Goal: Task Accomplishment & Management: Manage account settings

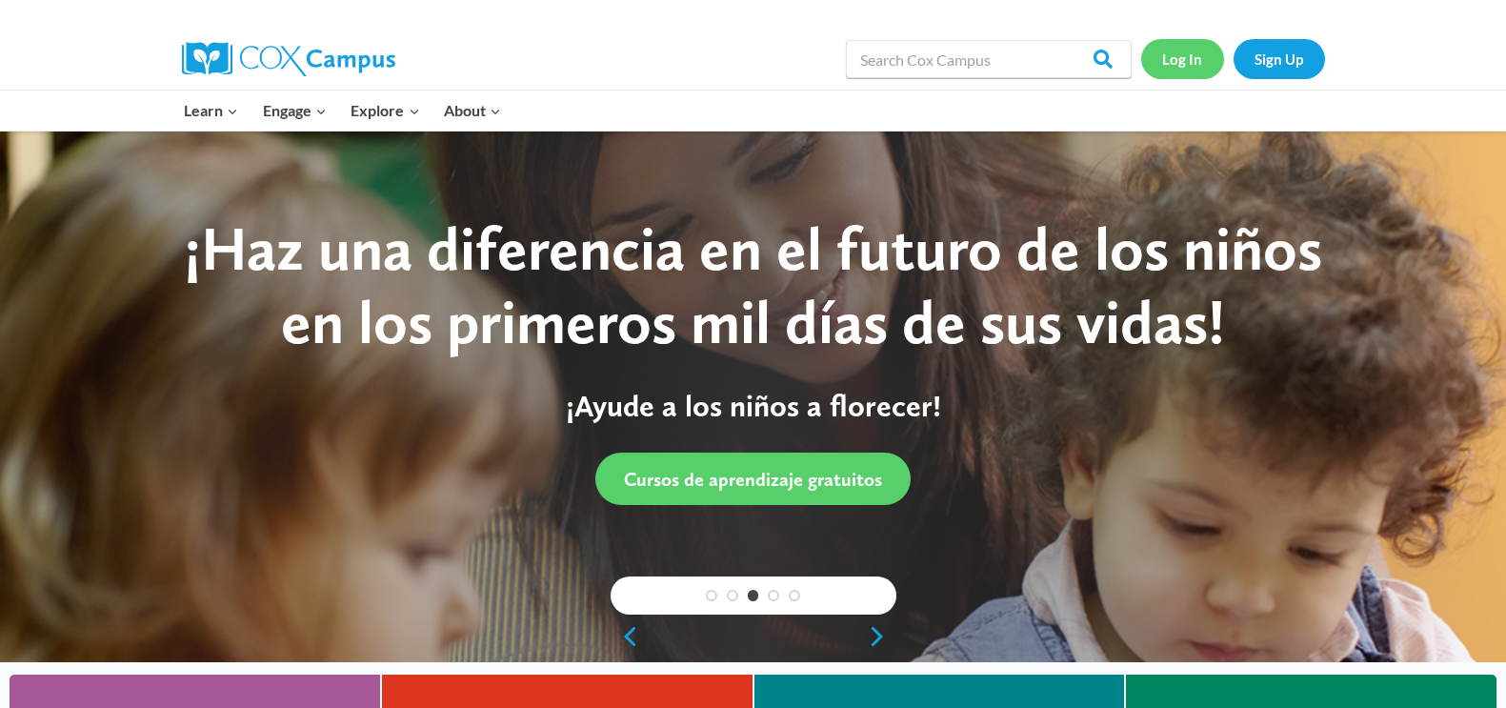
click at [1184, 59] on link "Log In" at bounding box center [1182, 58] width 83 height 39
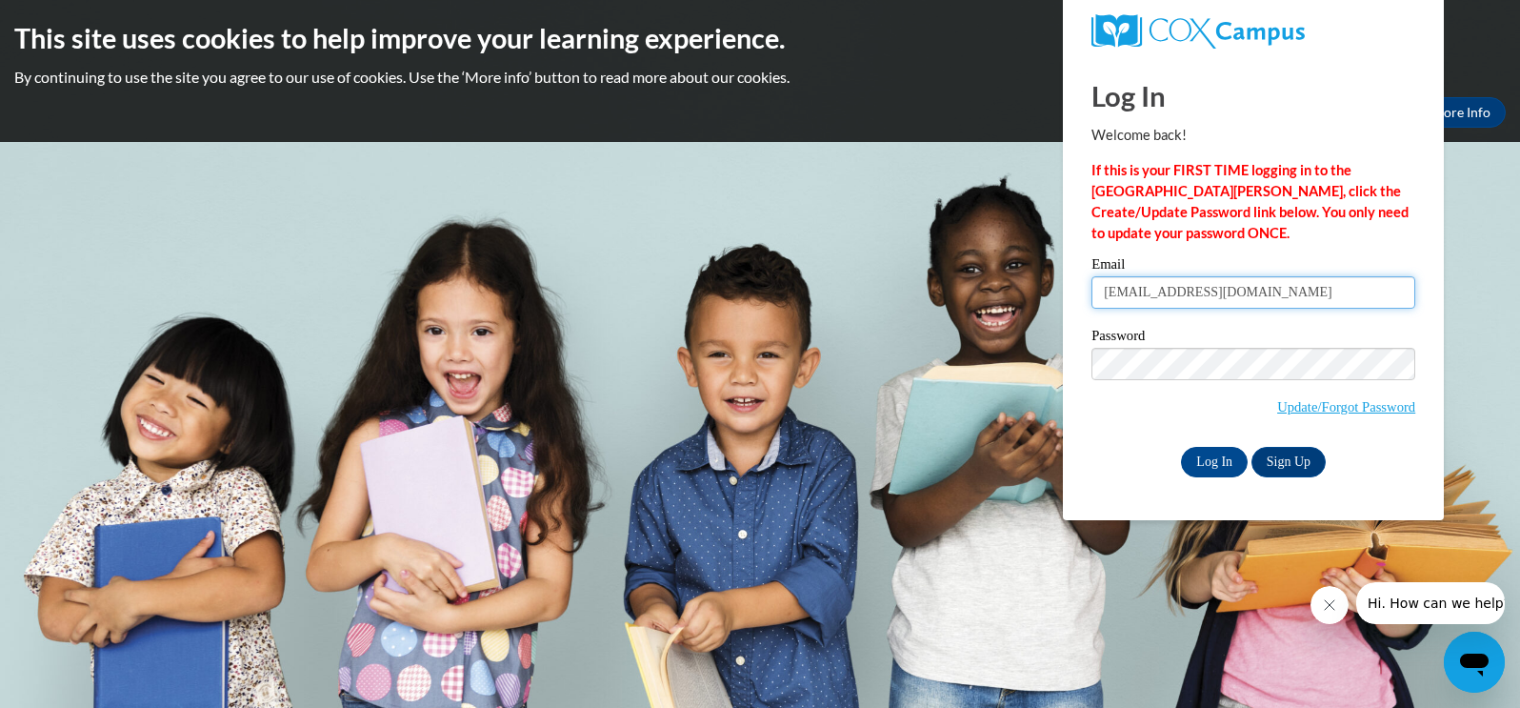
click at [1284, 291] on input "[EMAIL_ADDRESS][DOMAIN_NAME]" at bounding box center [1254, 292] width 324 height 32
type input "A"
click at [1114, 447] on div "Log In Sign Up" at bounding box center [1254, 462] width 324 height 30
